Goal: Find specific page/section: Find specific page/section

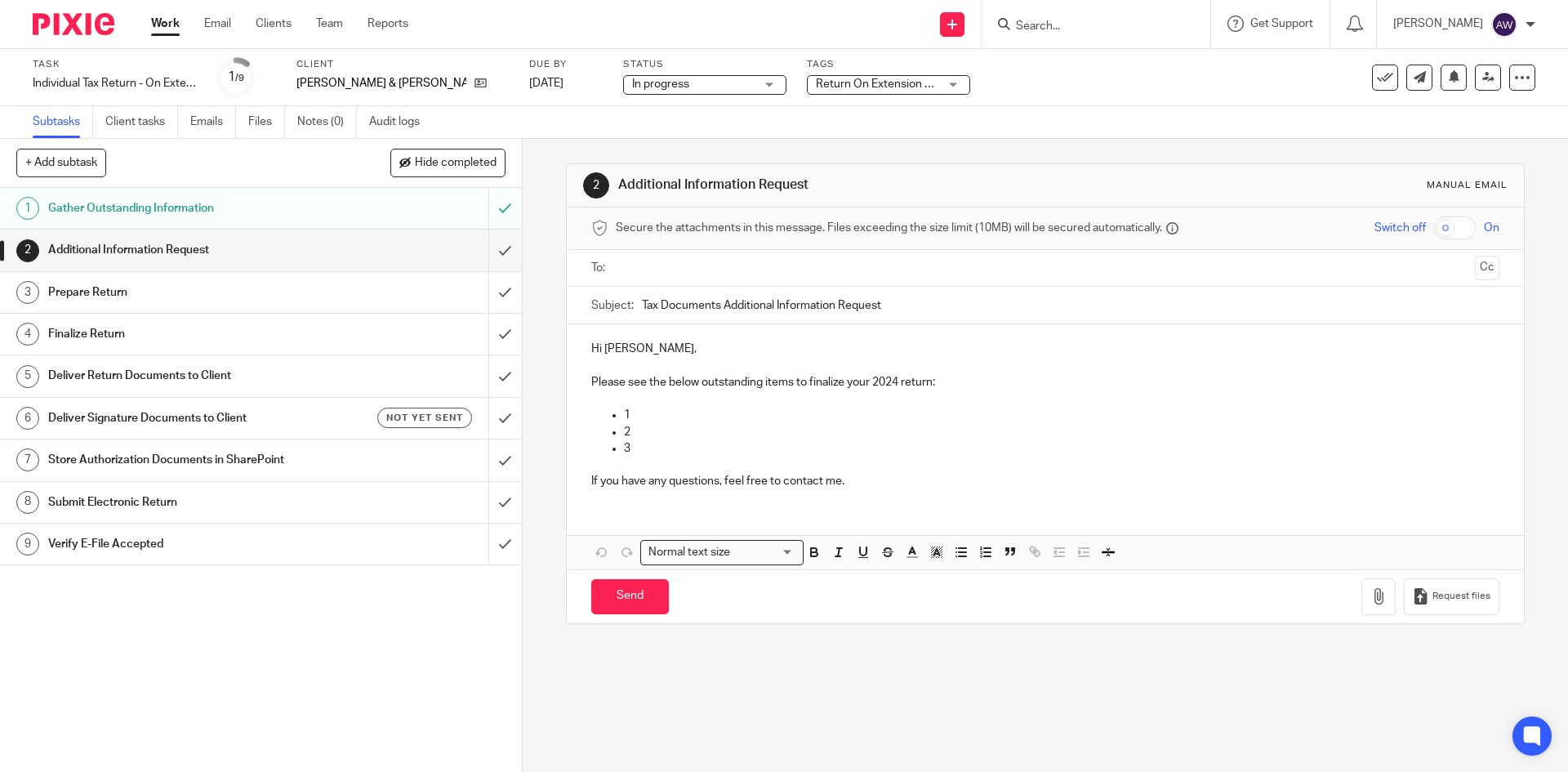
click at [1113, 14] on form at bounding box center [1100, 23] width 174 height 20
click at [1049, 28] on input "Search" at bounding box center [1087, 26] width 147 height 14
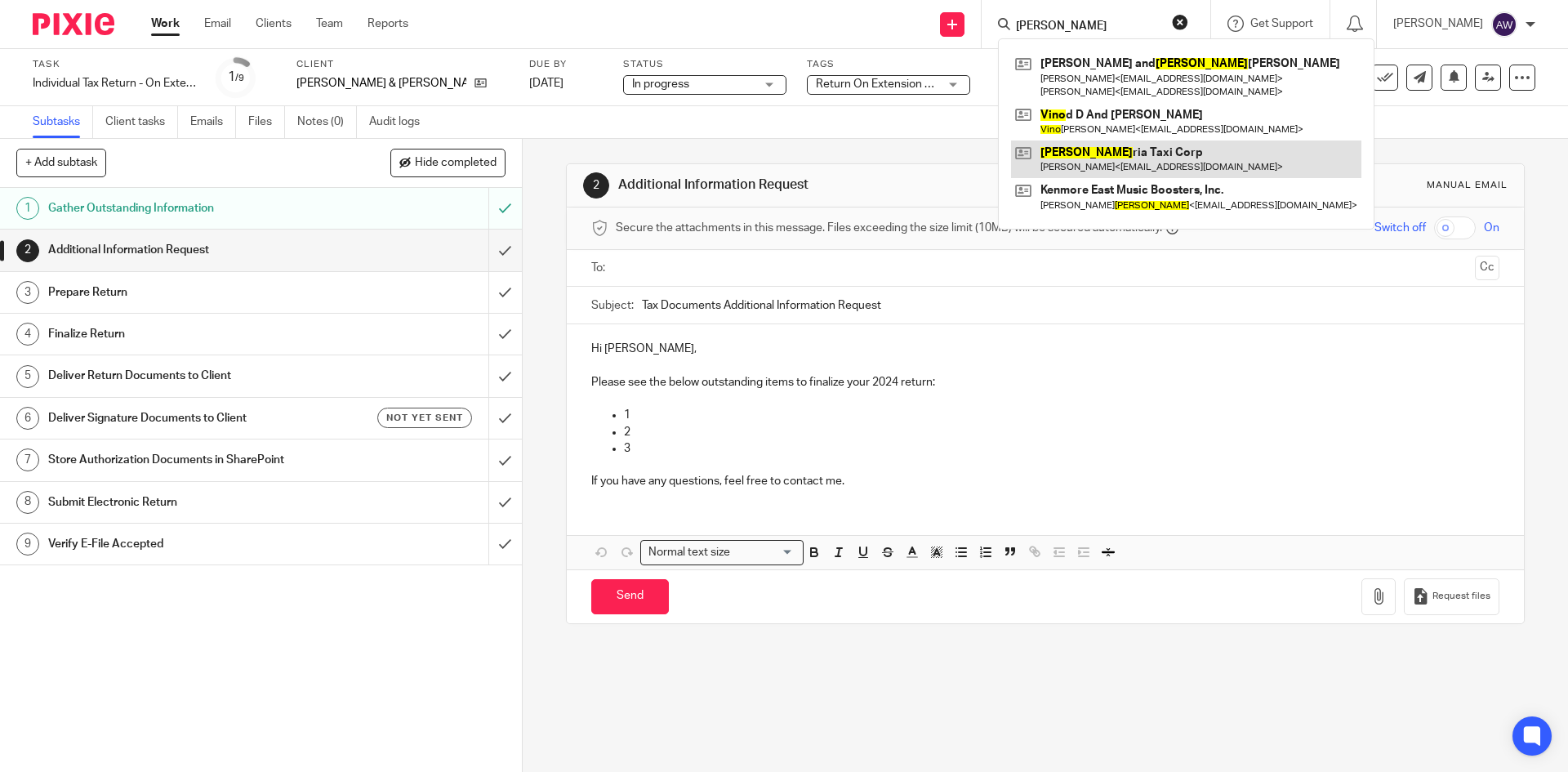
type input "[PERSON_NAME]"
click at [1086, 156] on link at bounding box center [1185, 158] width 350 height 37
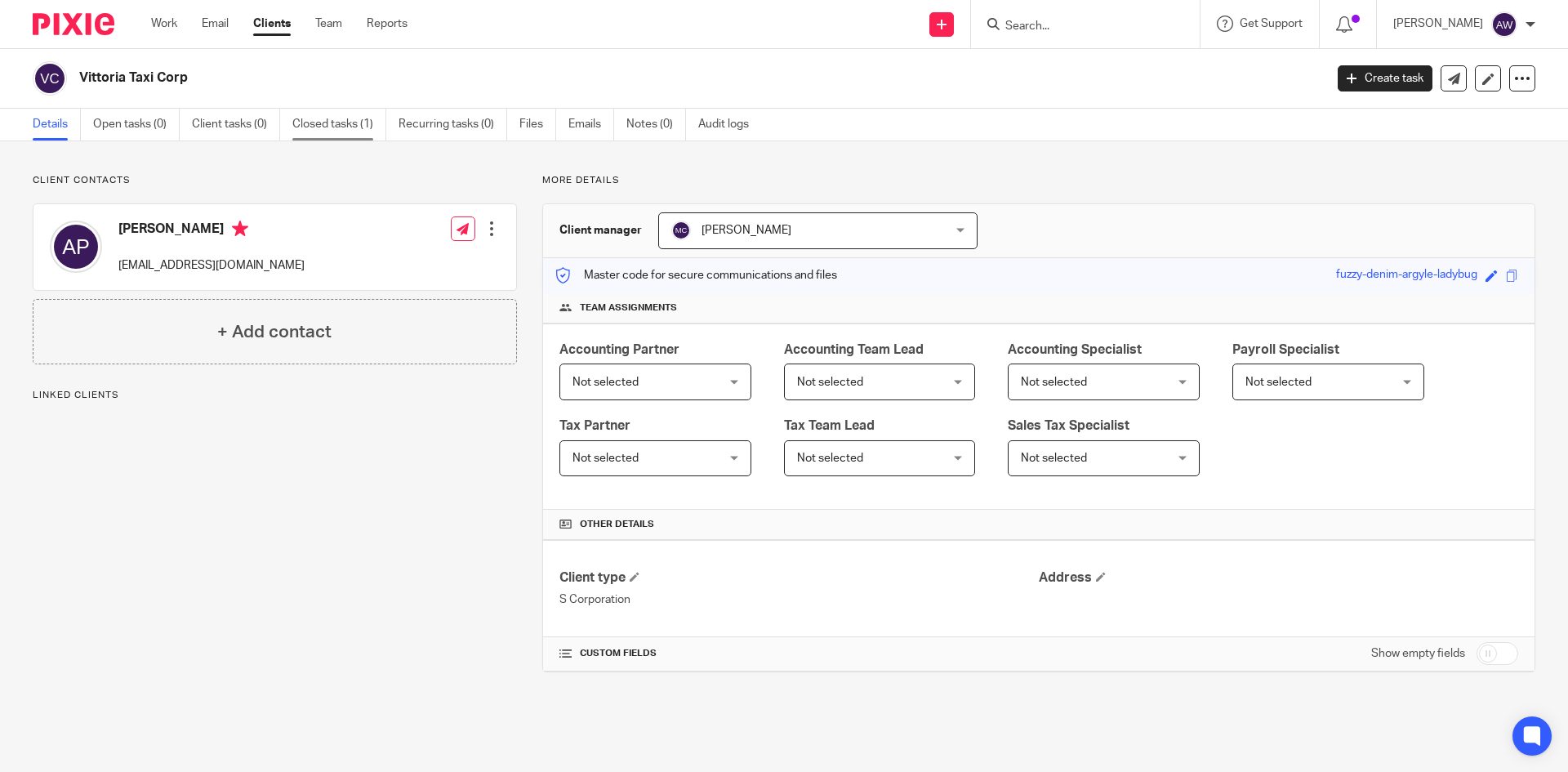
click at [293, 124] on link "Closed tasks (1)" at bounding box center [339, 124] width 94 height 32
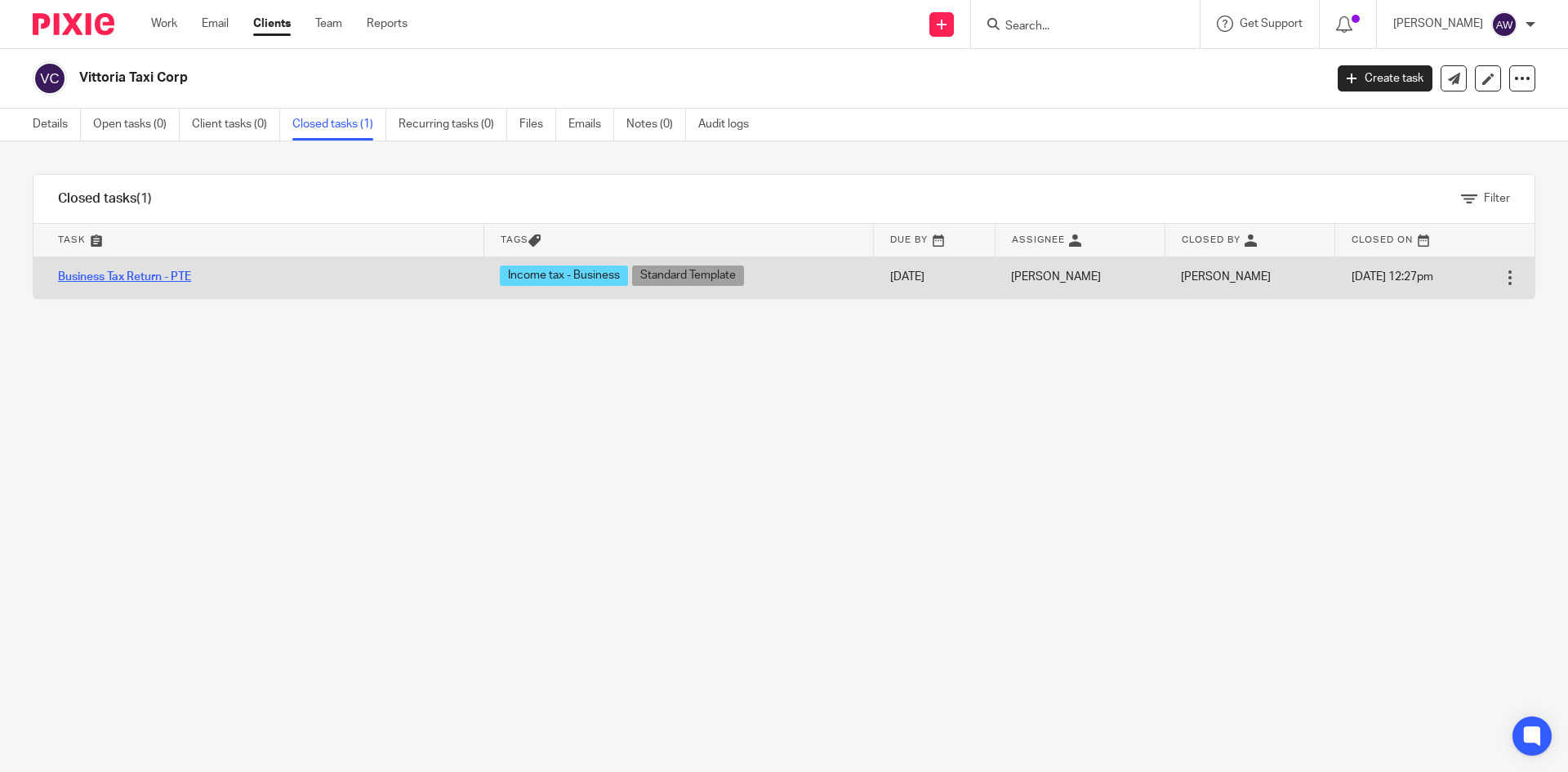
click at [187, 281] on link "Business Tax Return - PTE" at bounding box center [124, 277] width 133 height 12
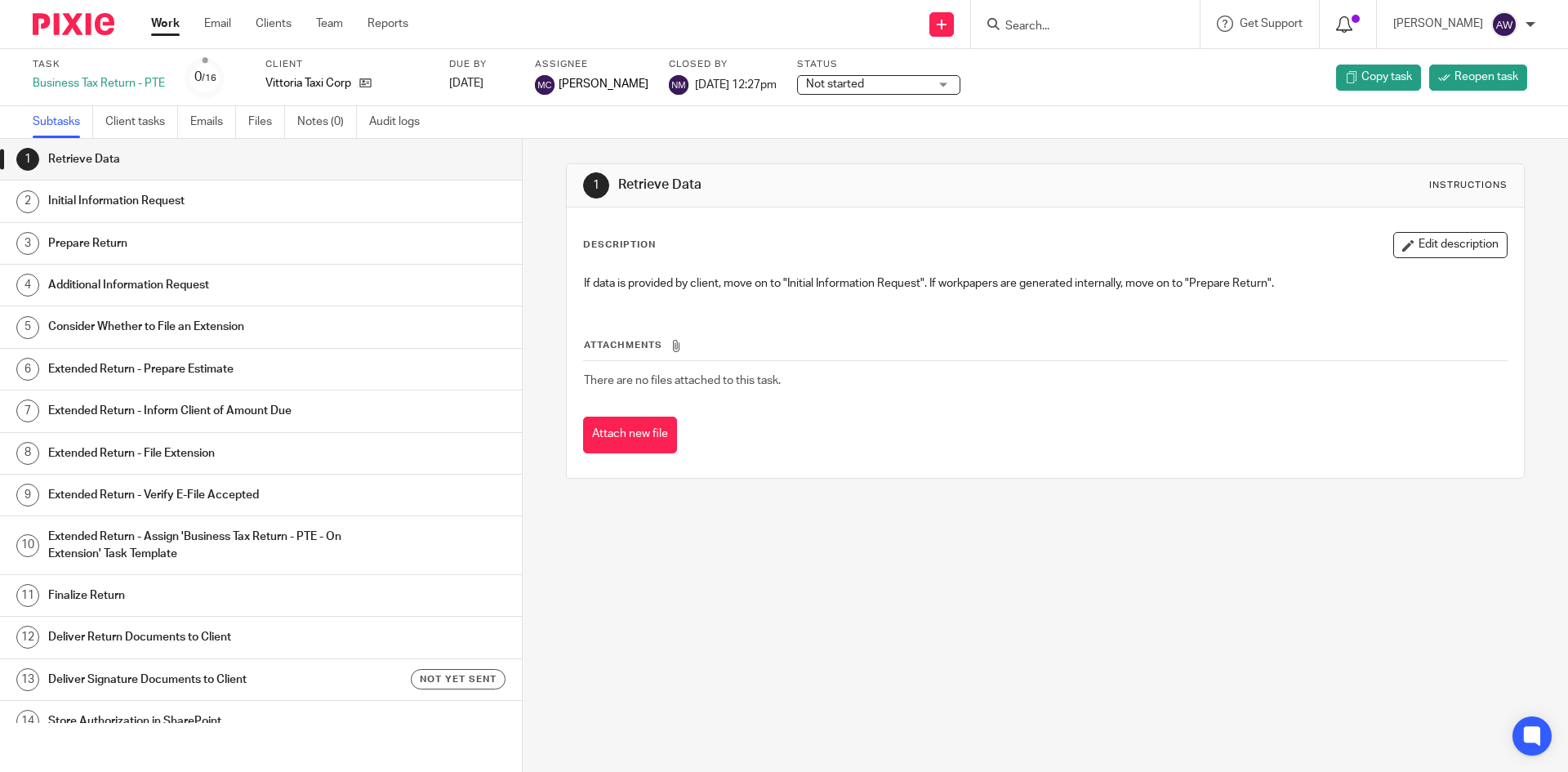
click at [1352, 24] on icon at bounding box center [1344, 24] width 16 height 16
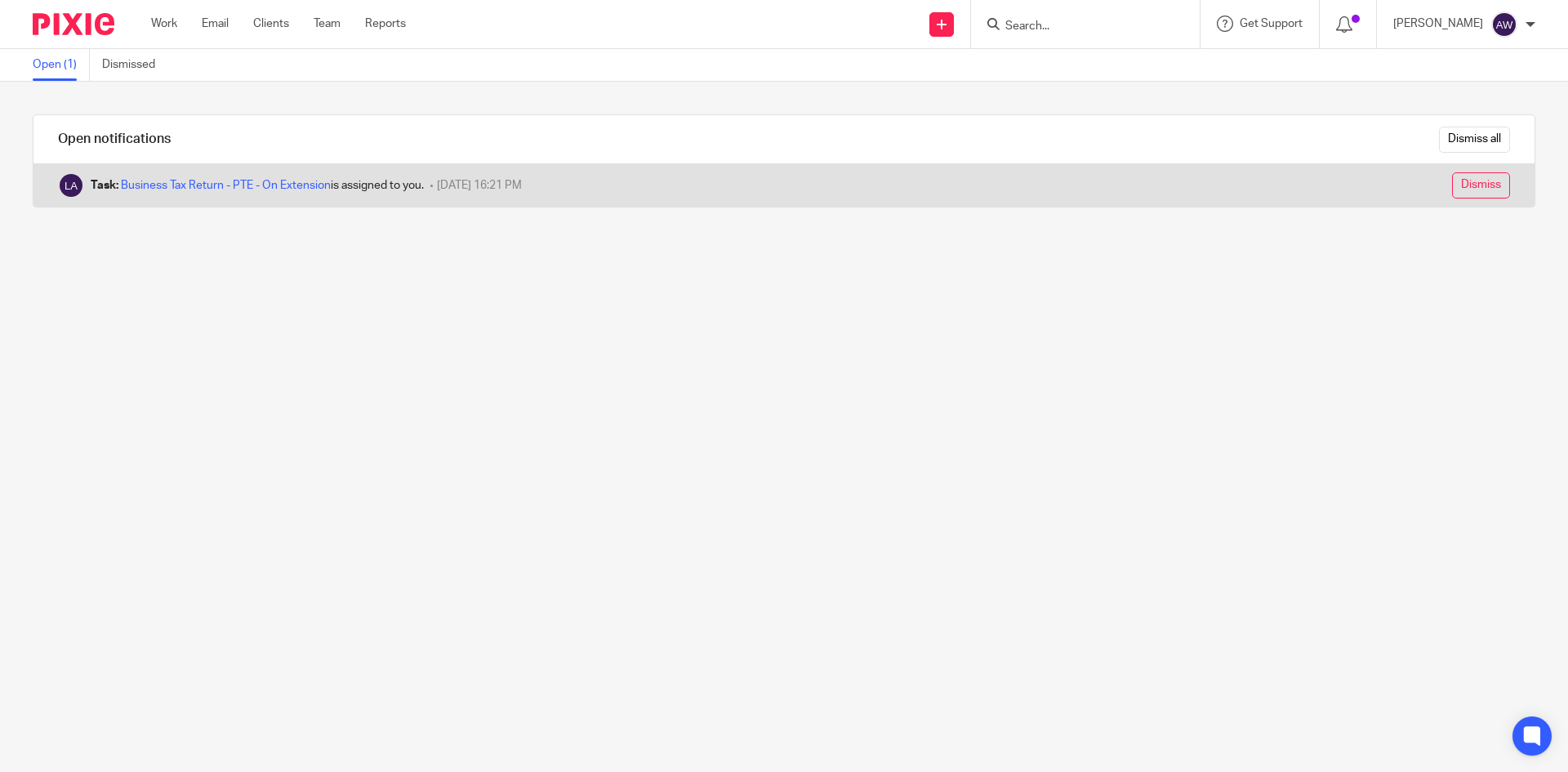
click at [1452, 178] on input "Dismiss" at bounding box center [1481, 185] width 58 height 26
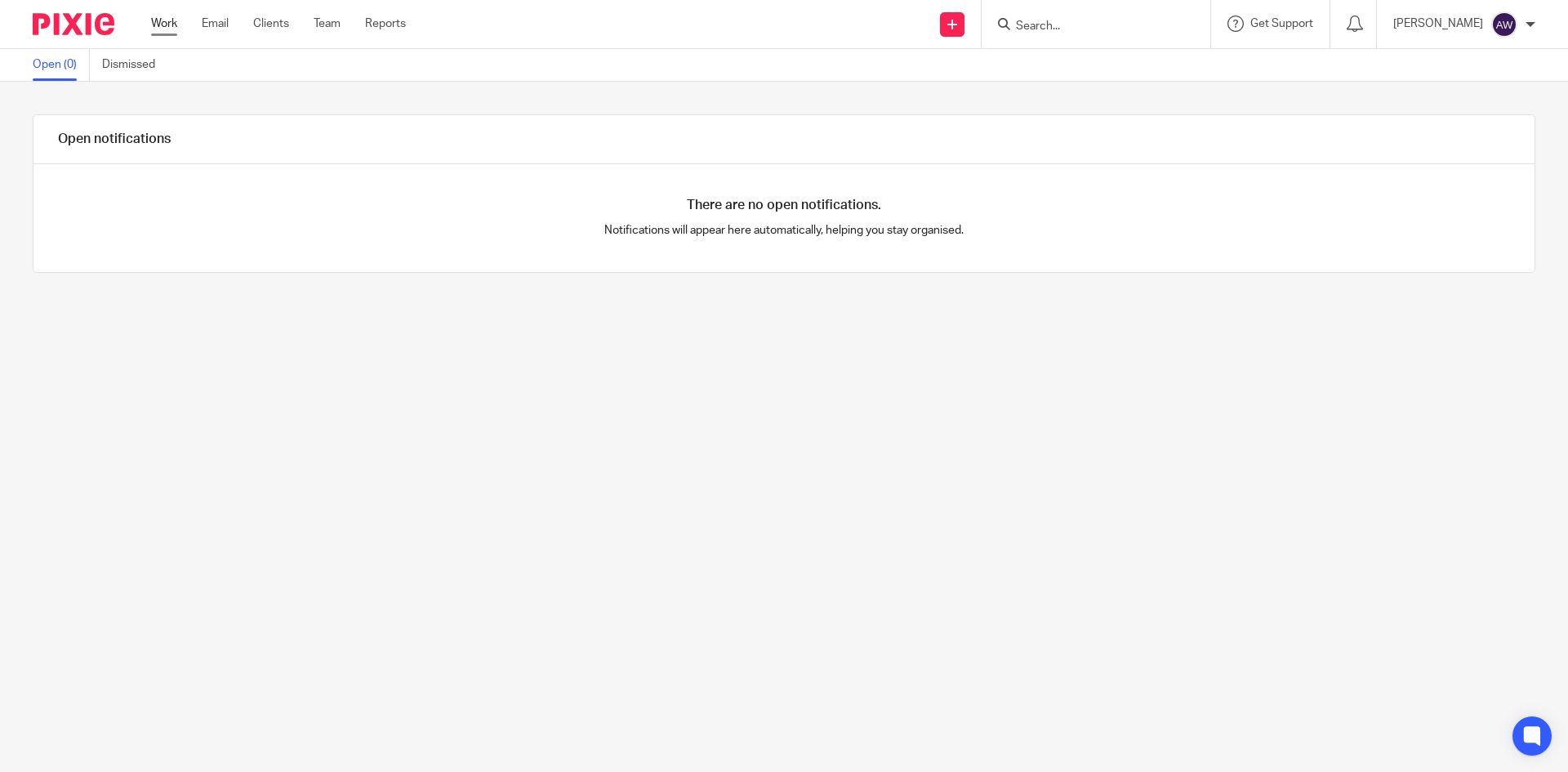
click at [166, 20] on link "Work" at bounding box center [164, 23] width 26 height 16
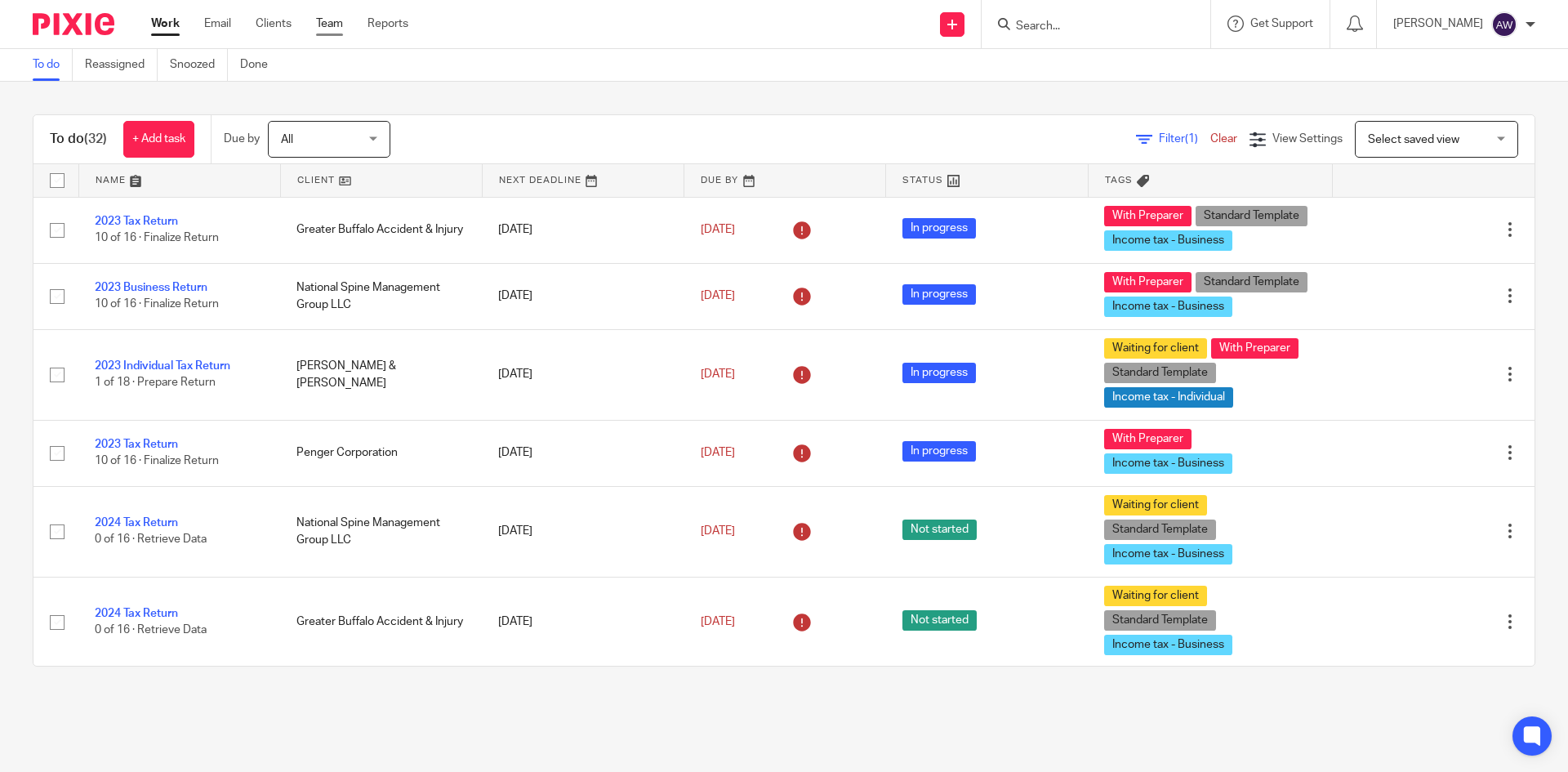
click at [338, 16] on link "Team" at bounding box center [329, 23] width 27 height 16
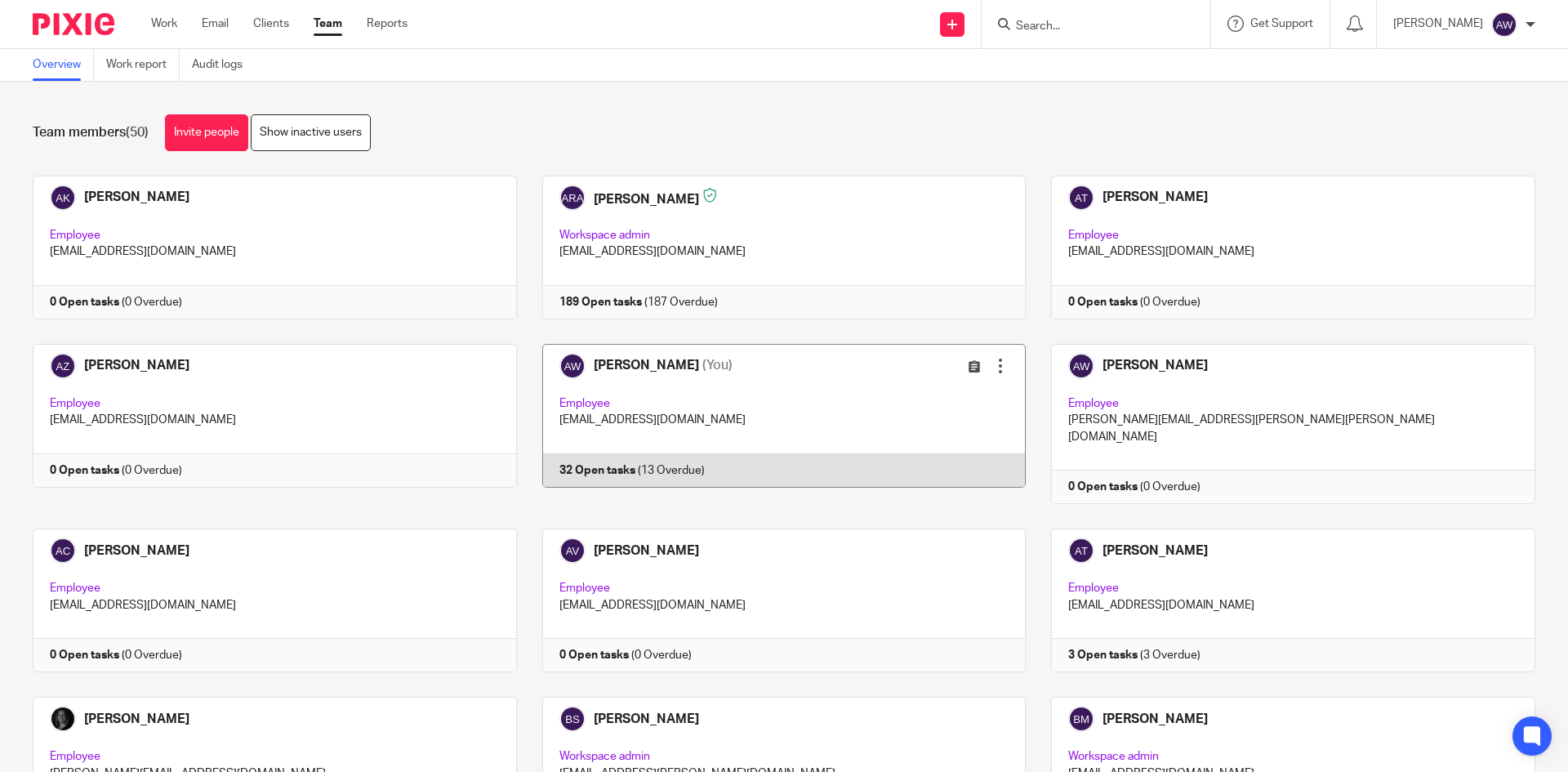
click at [629, 418] on link at bounding box center [771, 423] width 509 height 160
